Goal: Find specific page/section: Find specific page/section

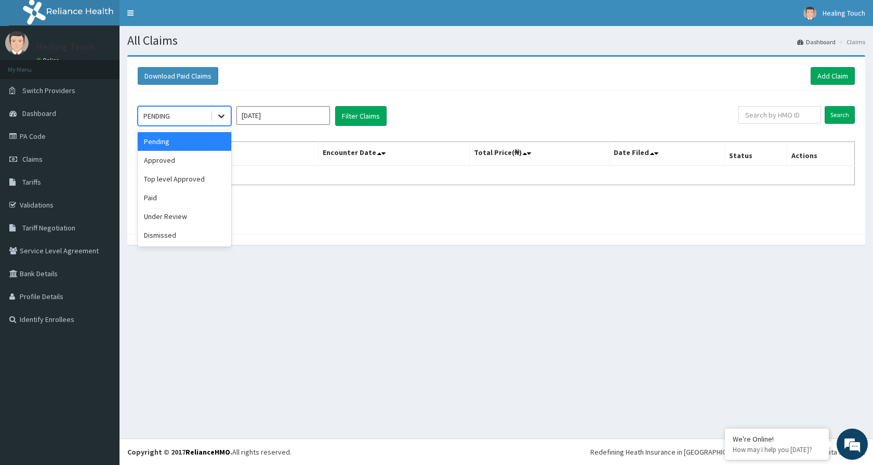
click at [225, 114] on icon at bounding box center [221, 116] width 10 height 10
click at [201, 157] on div "Approved" at bounding box center [185, 160] width 94 height 19
click at [352, 114] on button "Filter Claims" at bounding box center [360, 116] width 51 height 20
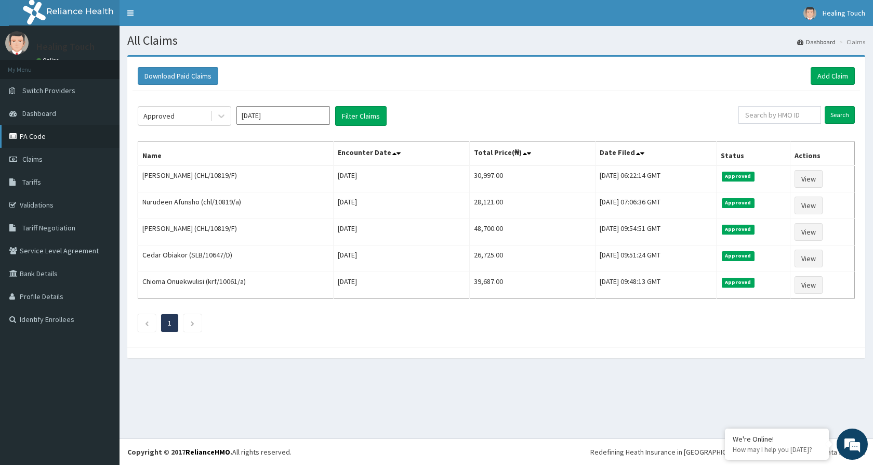
click at [32, 131] on link "PA Code" at bounding box center [60, 136] width 120 height 23
